Goal: Task Accomplishment & Management: Manage account settings

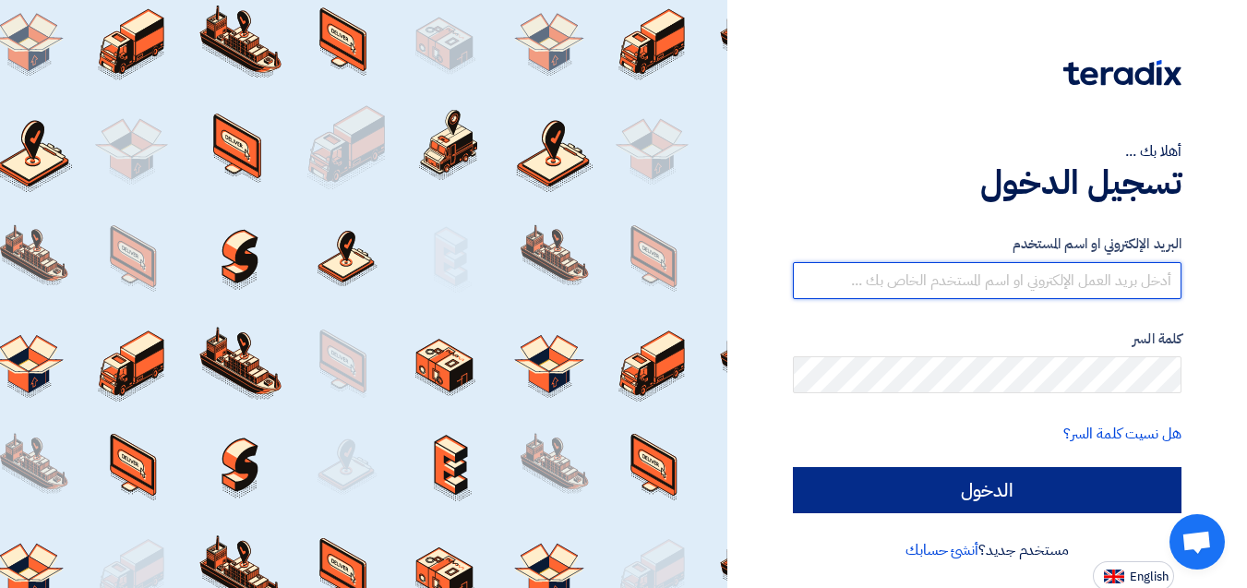
type input "[EMAIL_ADDRESS][DOMAIN_NAME]"
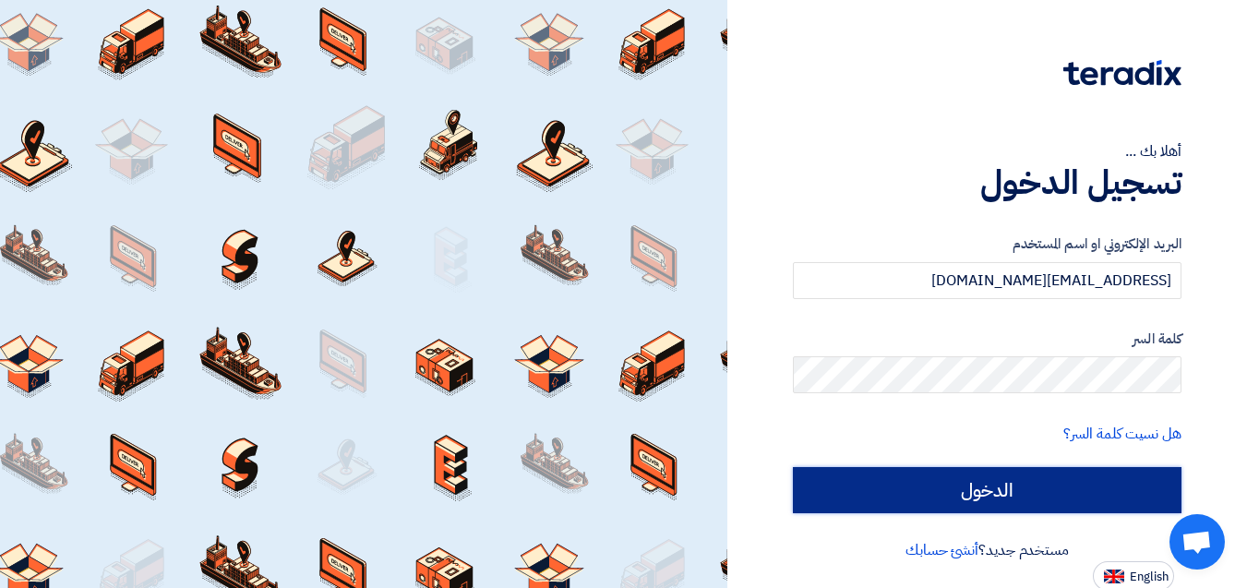
click at [1011, 499] on input "الدخول" at bounding box center [987, 490] width 389 height 46
